Goal: Task Accomplishment & Management: Manage account settings

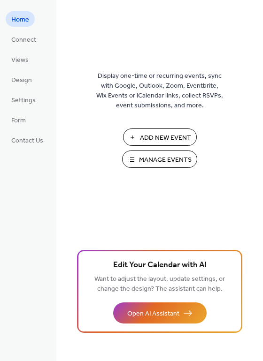
click at [160, 157] on span "Manage Events" at bounding box center [165, 160] width 53 height 10
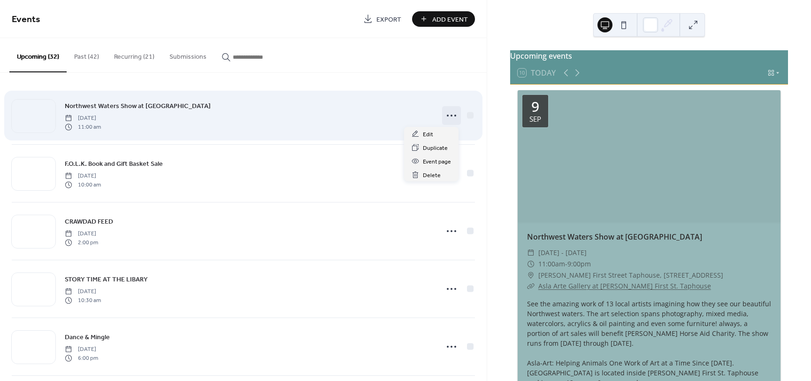
click at [449, 117] on icon at bounding box center [451, 115] width 15 height 15
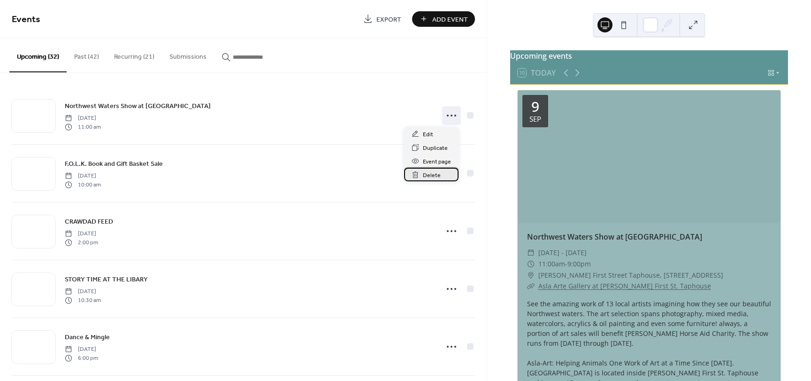
click at [439, 176] on span "Delete" at bounding box center [432, 175] width 18 height 10
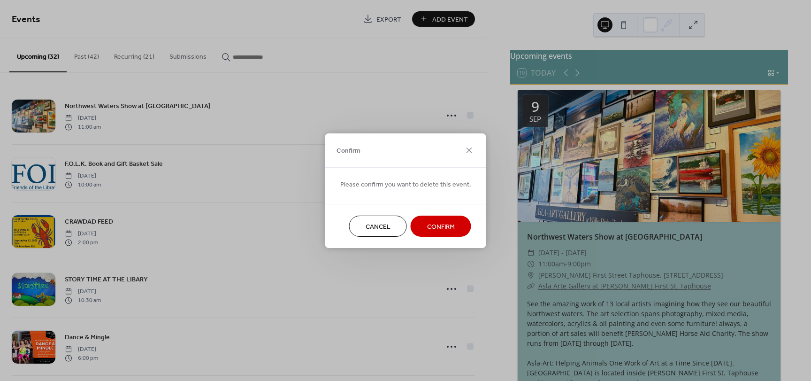
click at [435, 222] on span "Confirm" at bounding box center [441, 227] width 28 height 10
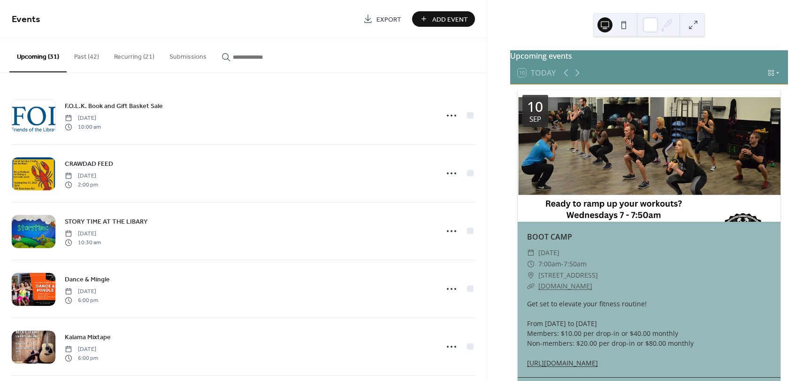
click at [239, 56] on input "button" at bounding box center [261, 57] width 56 height 10
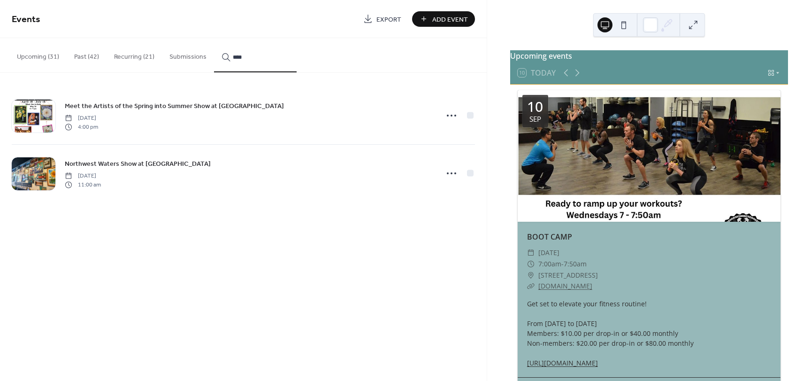
type input "****"
click at [452, 172] on icon at bounding box center [451, 173] width 15 height 15
click at [440, 230] on span "Delete" at bounding box center [435, 233] width 18 height 10
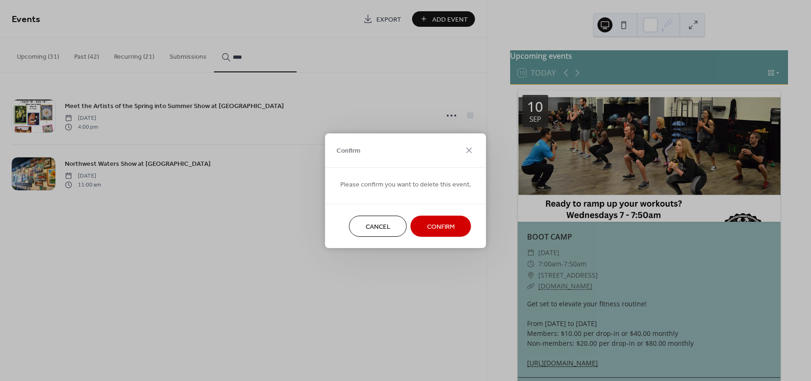
click at [439, 227] on span "Confirm" at bounding box center [441, 227] width 28 height 10
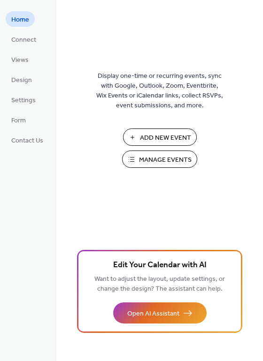
click at [175, 161] on span "Manage Events" at bounding box center [165, 160] width 53 height 10
click at [180, 160] on span "Manage Events" at bounding box center [165, 160] width 53 height 10
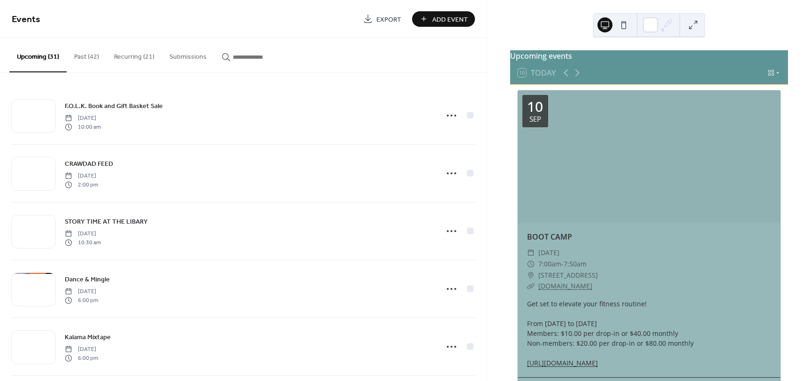
click at [233, 54] on input "button" at bounding box center [261, 57] width 56 height 10
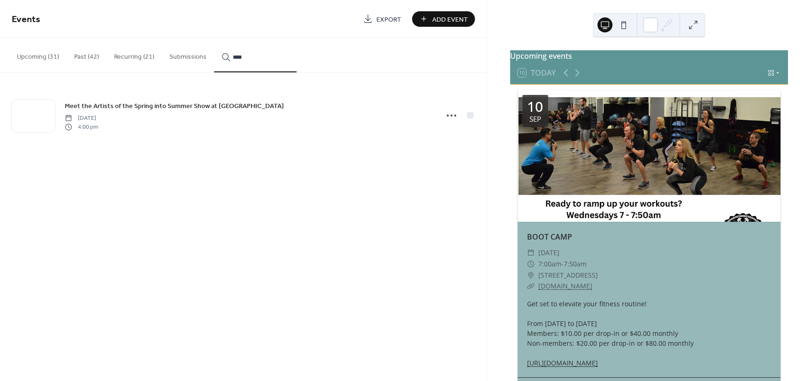
type input "****"
